Goal: Check status

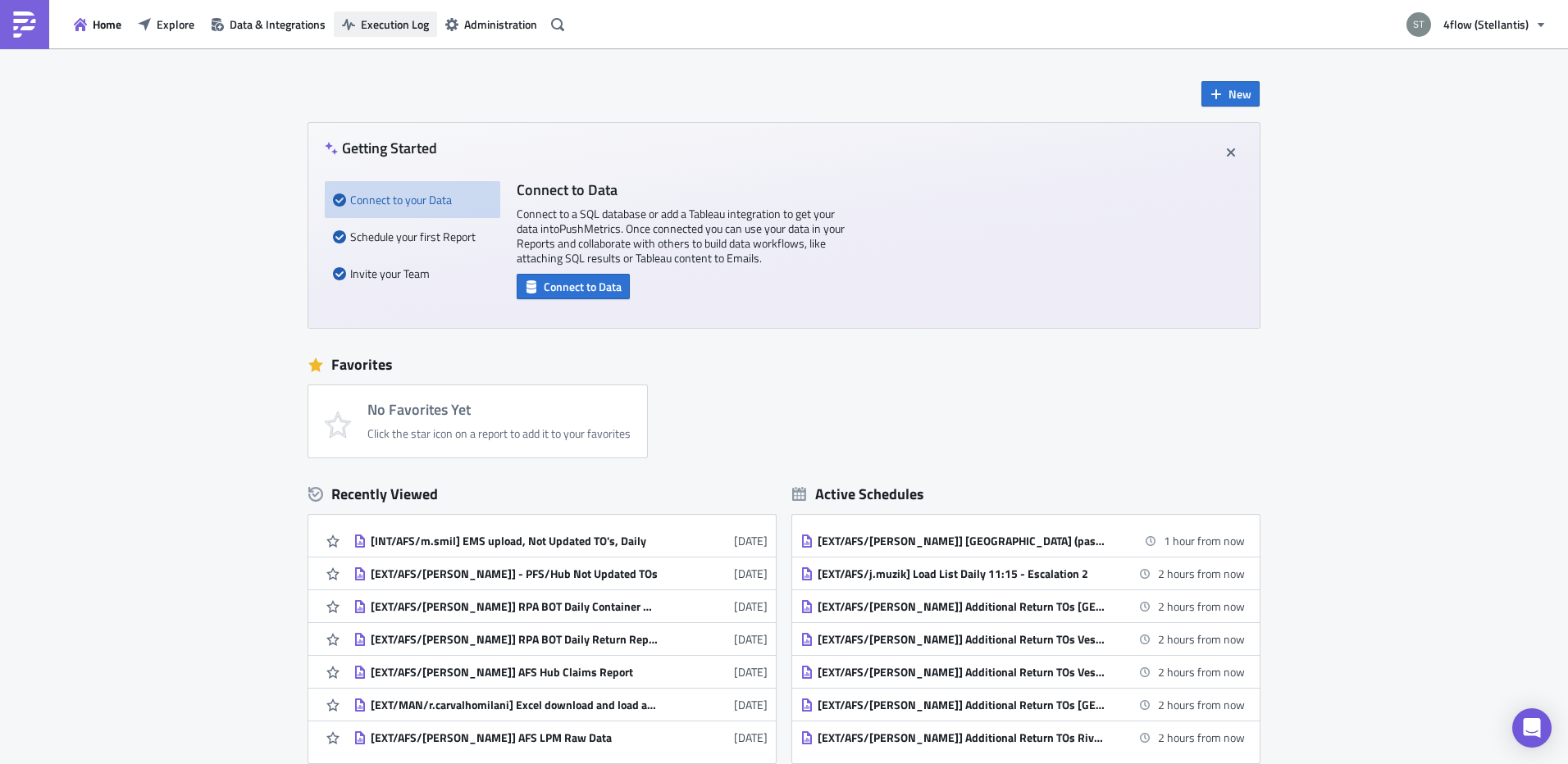
click at [421, 32] on span "Execution Log" at bounding box center [394, 24] width 68 height 17
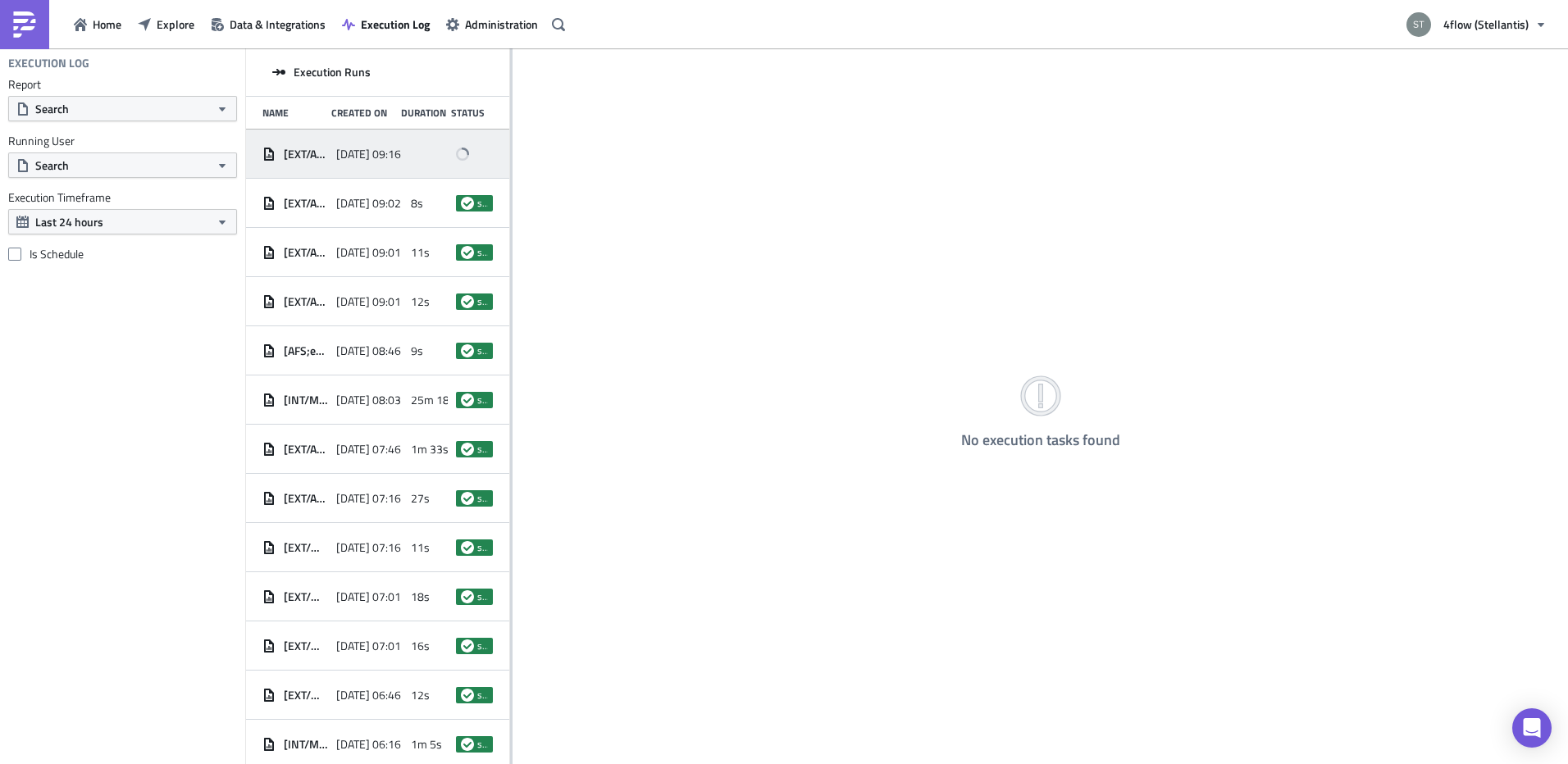
click at [328, 159] on div "[EXT/AFS/j.muzik] Load List Daily 9:15 - Escalation 1 2025-09-17 09:16" at bounding box center [377, 154] width 264 height 49
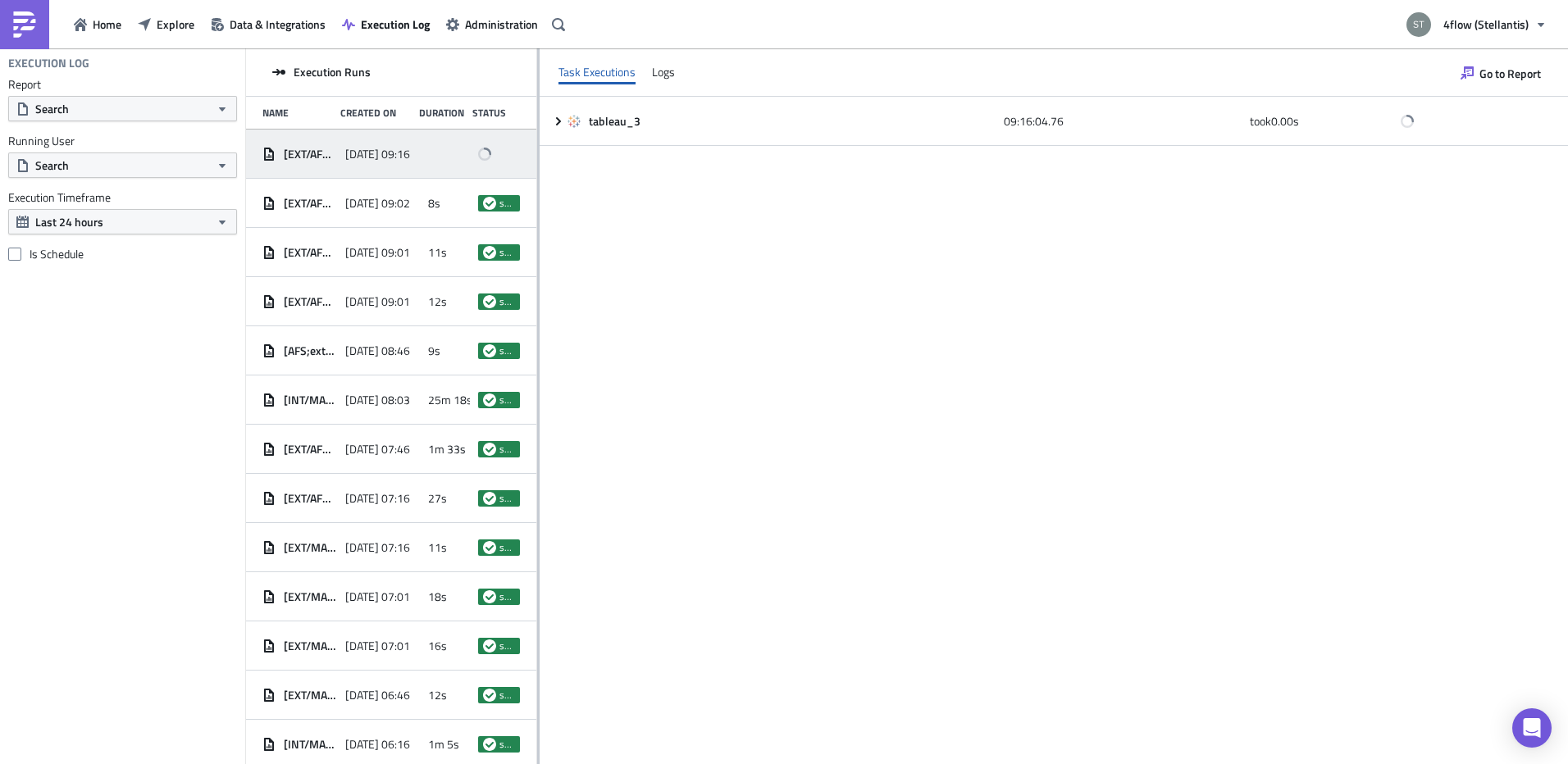
drag, startPoint x: 512, startPoint y: 168, endPoint x: 540, endPoint y: 216, distance: 55.6
click at [539, 216] on div at bounding box center [538, 406] width 3 height 718
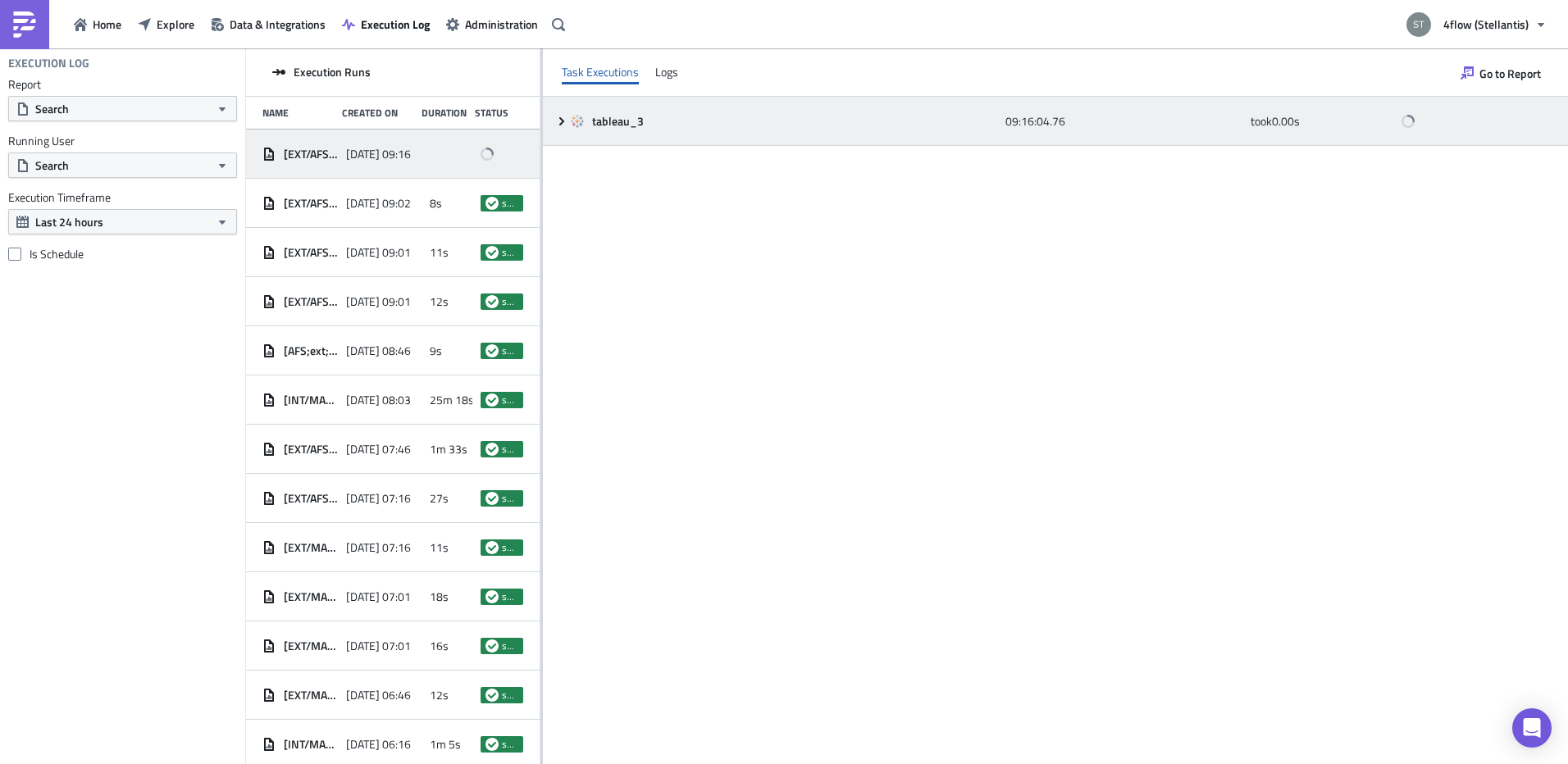
click at [558, 119] on icon at bounding box center [562, 121] width 13 height 13
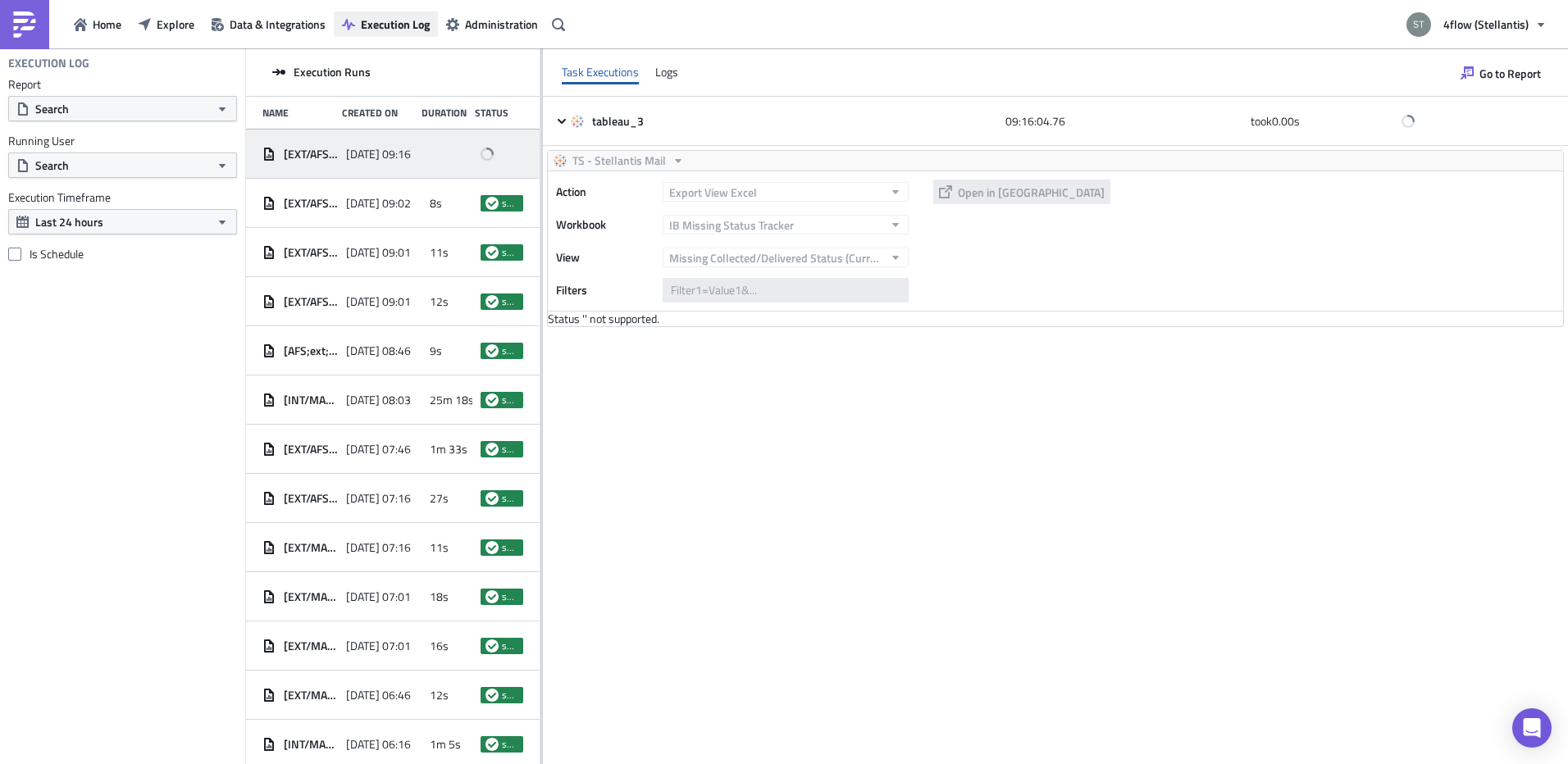
click at [368, 18] on span "Execution Log" at bounding box center [394, 24] width 69 height 17
click at [161, 13] on button "Explore" at bounding box center [167, 24] width 73 height 25
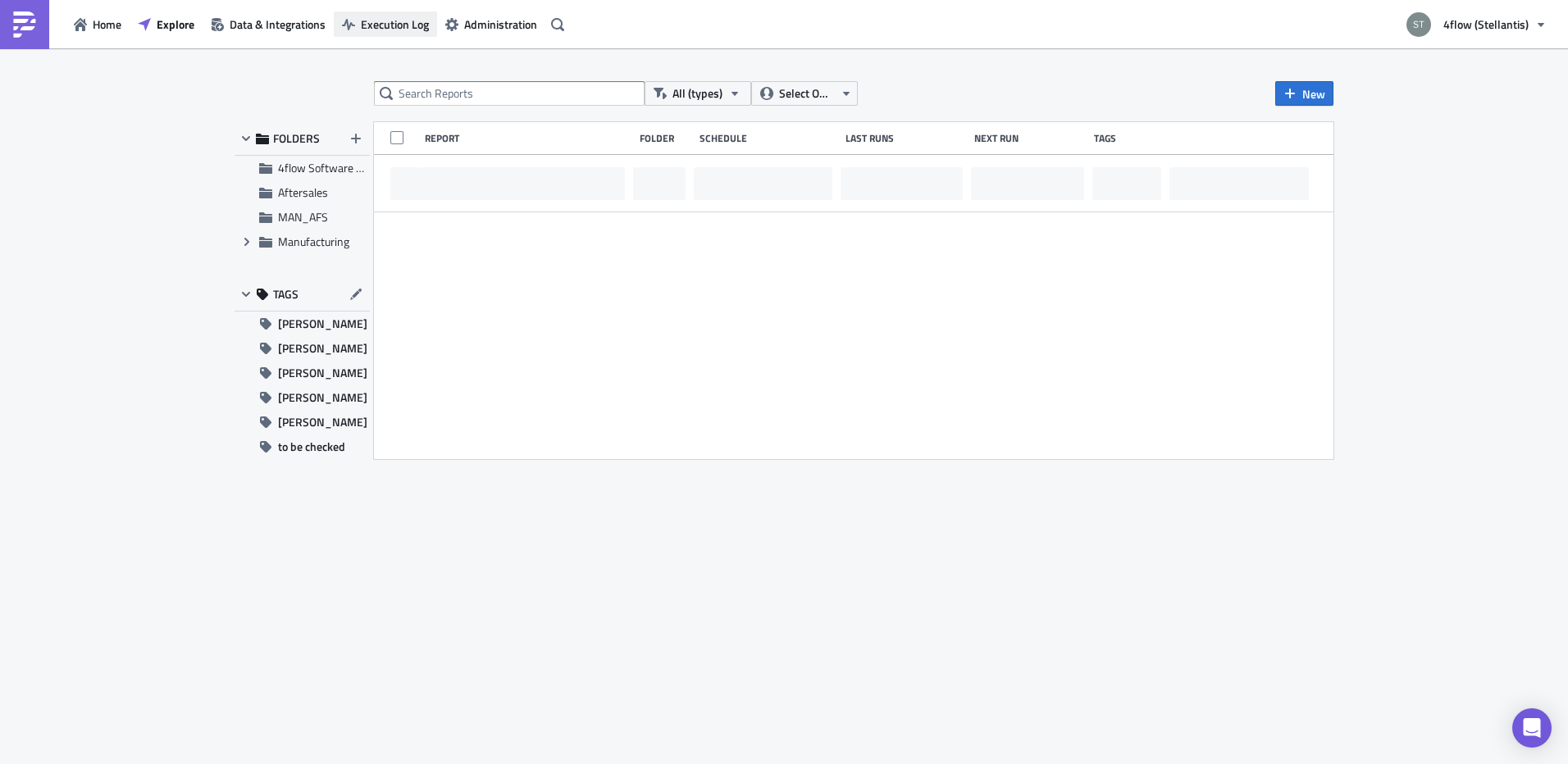
click at [416, 16] on span "Execution Log" at bounding box center [394, 24] width 68 height 17
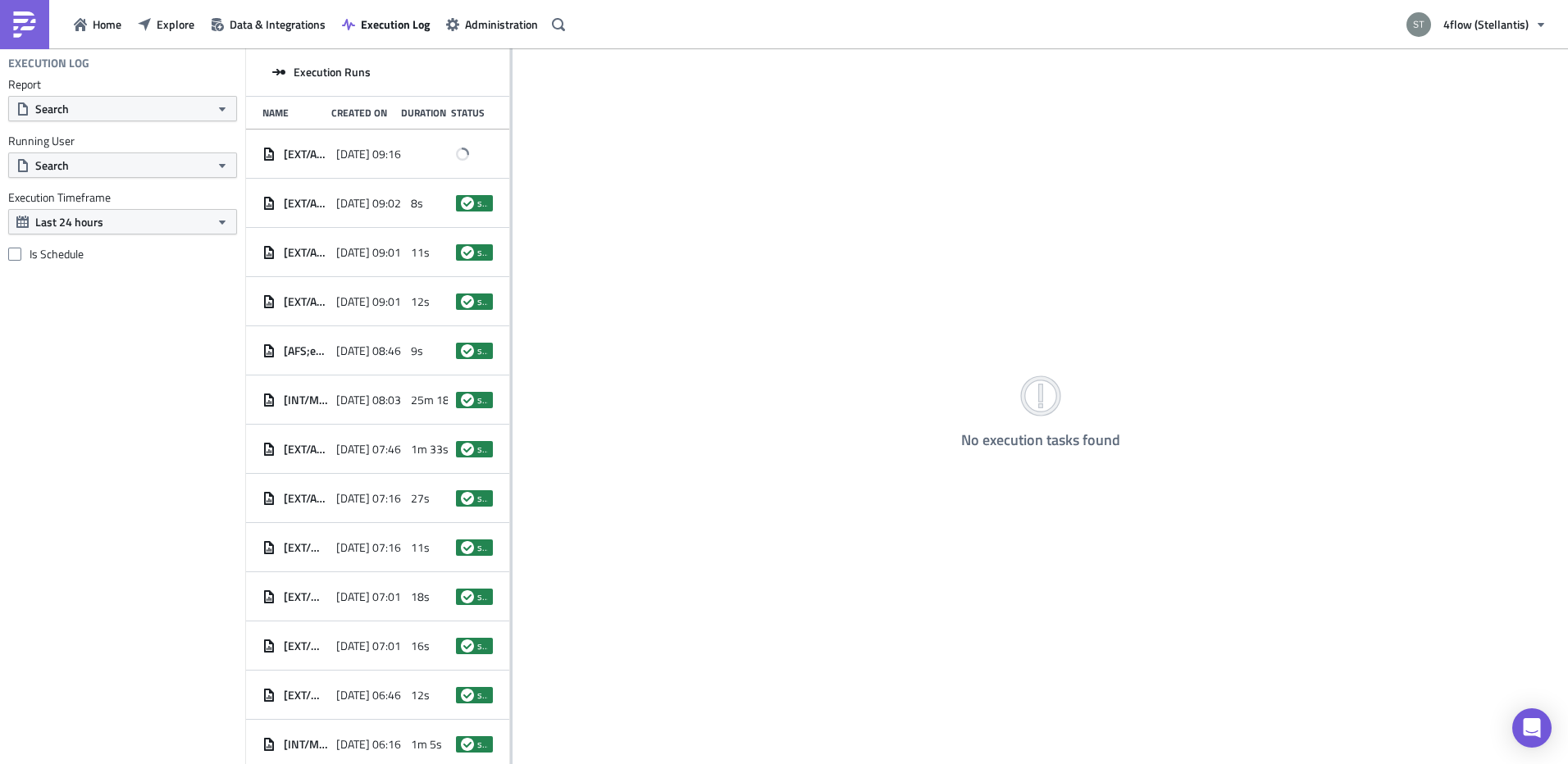
click at [391, 38] on div "Home Explore Data & Integrations Execution Log Administration" at bounding box center [285, 24] width 570 height 48
click at [397, 28] on span "Execution Log" at bounding box center [394, 24] width 69 height 17
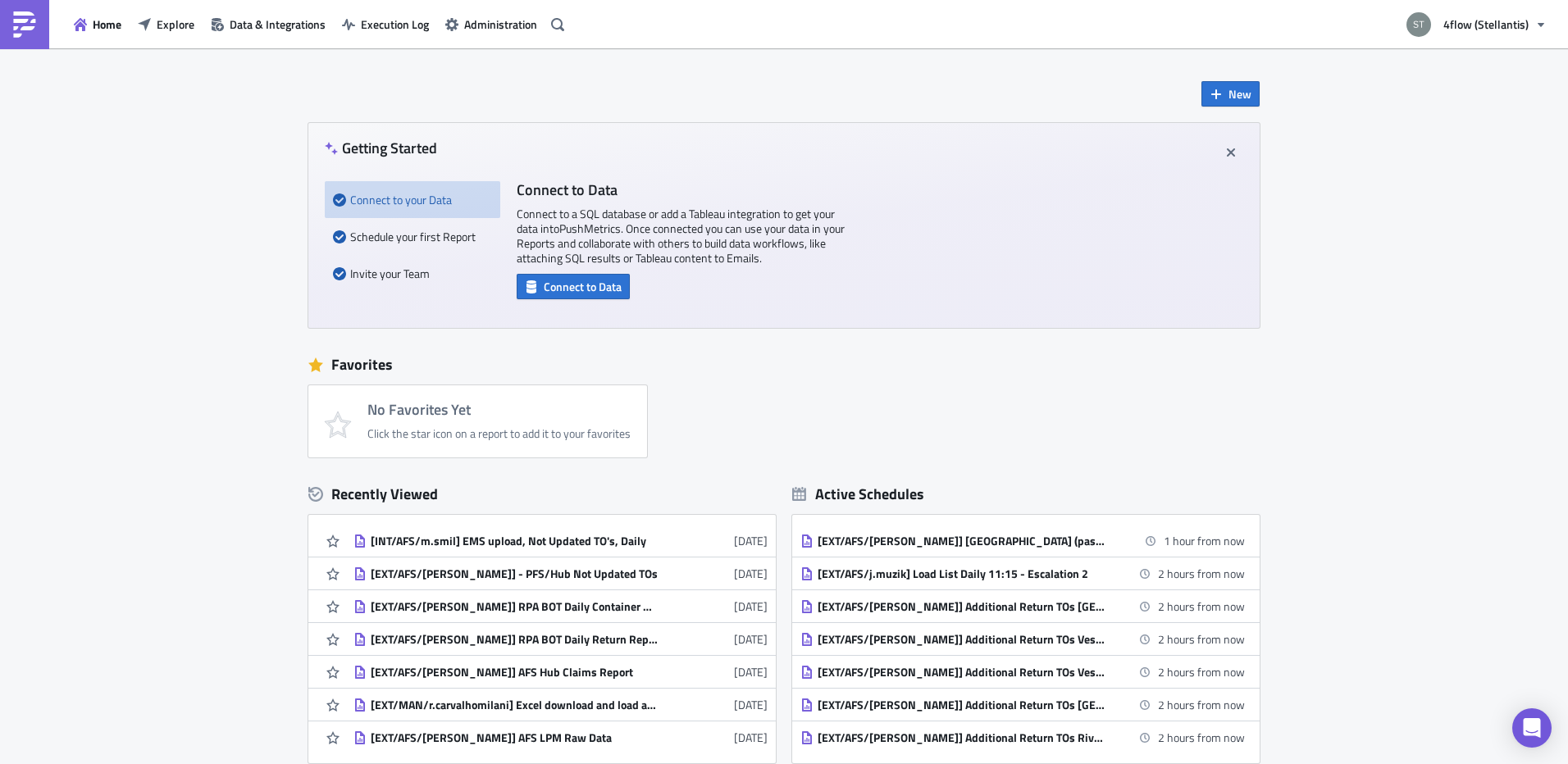
click at [139, 532] on div "New Getting Started Connect to your Data Schedule your first Report Invite your…" at bounding box center [784, 487] width 1568 height 879
